Goal: Transaction & Acquisition: Book appointment/travel/reservation

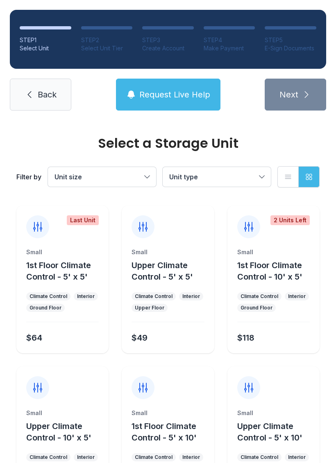
click at [31, 97] on icon at bounding box center [30, 94] width 4 height 7
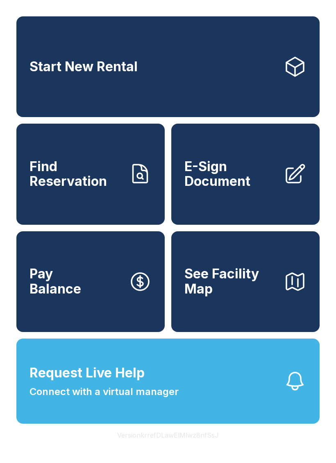
click at [100, 399] on span "Connect with a virtual manager" at bounding box center [103, 392] width 149 height 15
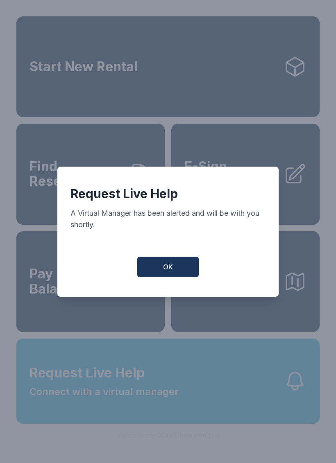
click at [165, 268] on span "OK" at bounding box center [168, 267] width 10 height 10
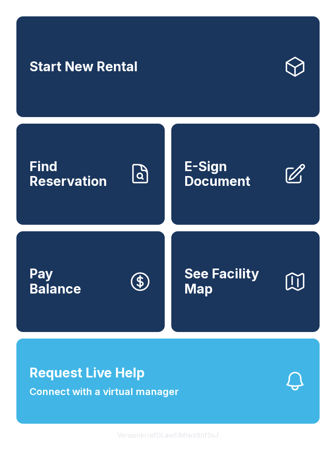
click at [84, 73] on span "Start New Rental" at bounding box center [83, 66] width 108 height 15
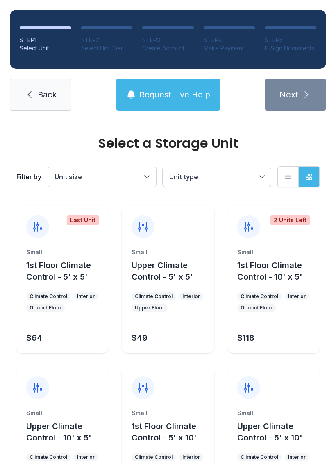
click at [116, 180] on span "Unit size" at bounding box center [97, 177] width 87 height 10
click at [127, 51] on div "Select Unit Tier" at bounding box center [107, 48] width 52 height 8
click at [179, 42] on div "STEP 3" at bounding box center [168, 40] width 52 height 8
click at [262, 41] on ol "STEP 1 Select Unit STEP 2 Select Unit Tier STEP 3 Create Account STEP 4 Make Pa…" at bounding box center [168, 39] width 316 height 59
